Goal: Transaction & Acquisition: Purchase product/service

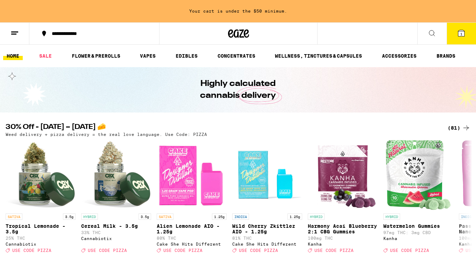
click at [460, 33] on span "1" at bounding box center [461, 34] width 2 height 4
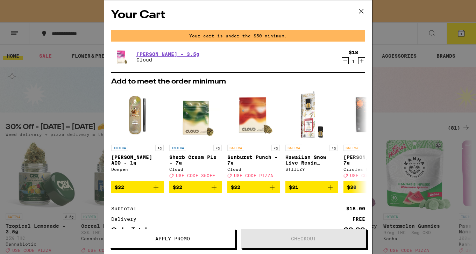
click at [345, 63] on icon "Decrement" at bounding box center [345, 61] width 6 height 8
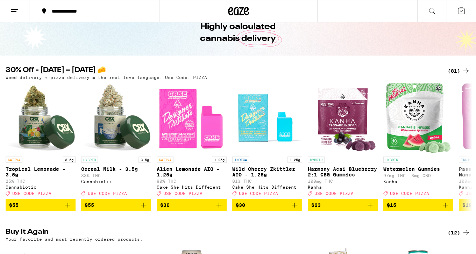
scroll to position [34, 0]
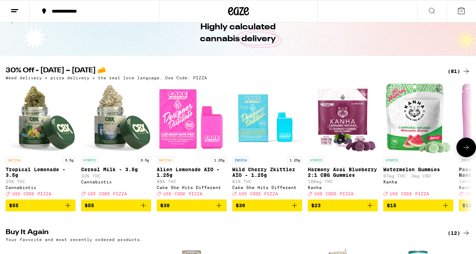
click at [121, 210] on span "$55" at bounding box center [116, 205] width 63 height 8
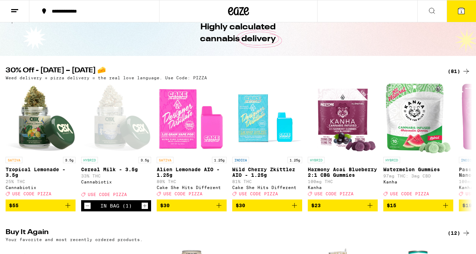
click at [461, 11] on span "1" at bounding box center [461, 11] width 2 height 4
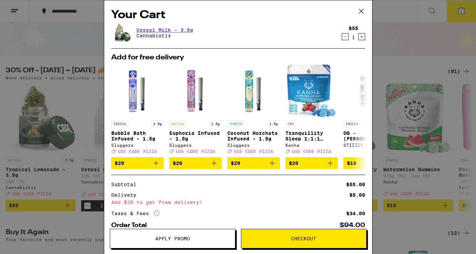
click at [187, 239] on span "Apply Promo" at bounding box center [172, 238] width 35 height 5
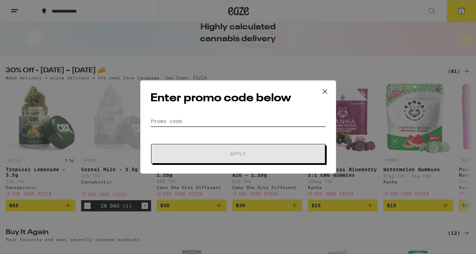
click at [198, 121] on input "Promo Code" at bounding box center [238, 121] width 176 height 10
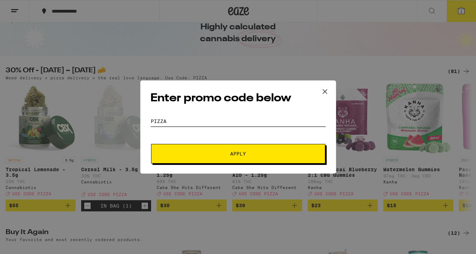
type input "PIZZA"
click at [219, 153] on span "Apply" at bounding box center [238, 153] width 126 height 5
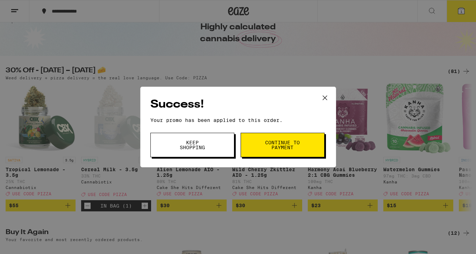
click at [290, 150] on span "Continue to payment" at bounding box center [283, 145] width 36 height 10
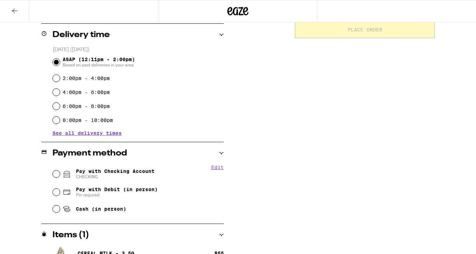
scroll to position [173, 0]
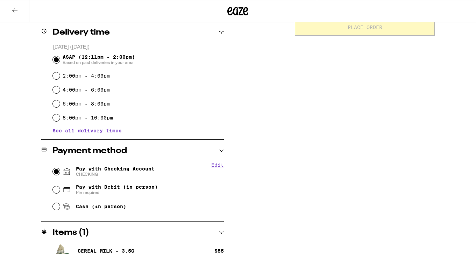
click at [57, 171] on input "Pay with Checking Account CHECKING" at bounding box center [56, 171] width 7 height 7
radio input "true"
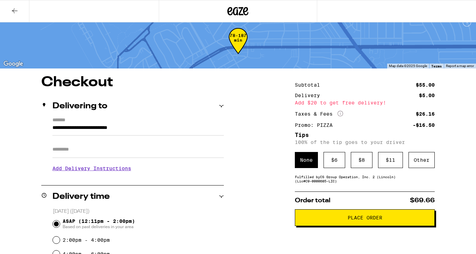
scroll to position [0, 0]
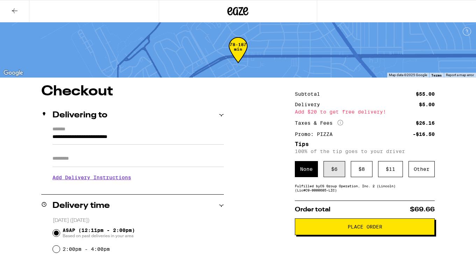
click at [337, 171] on div "$ 6" at bounding box center [335, 169] width 22 height 16
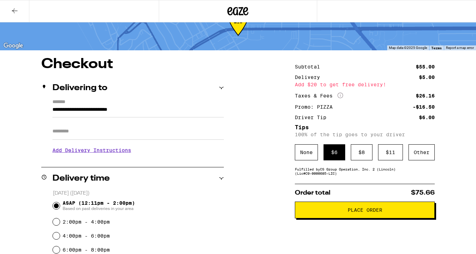
scroll to position [37, 0]
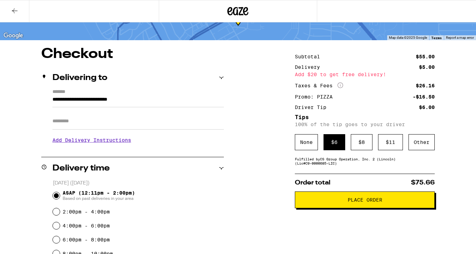
click at [376, 201] on span "Place Order" at bounding box center [365, 200] width 35 height 5
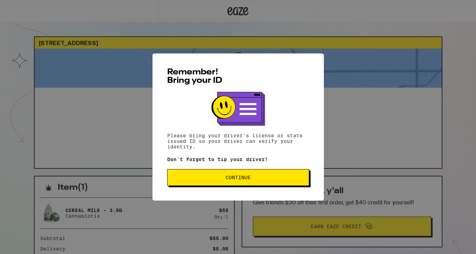
click at [242, 178] on span "Continue" at bounding box center [238, 177] width 25 height 5
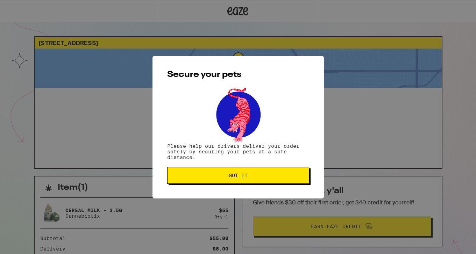
click at [242, 178] on span "Got it" at bounding box center [238, 175] width 19 height 5
